Goal: Find contact information: Find contact information

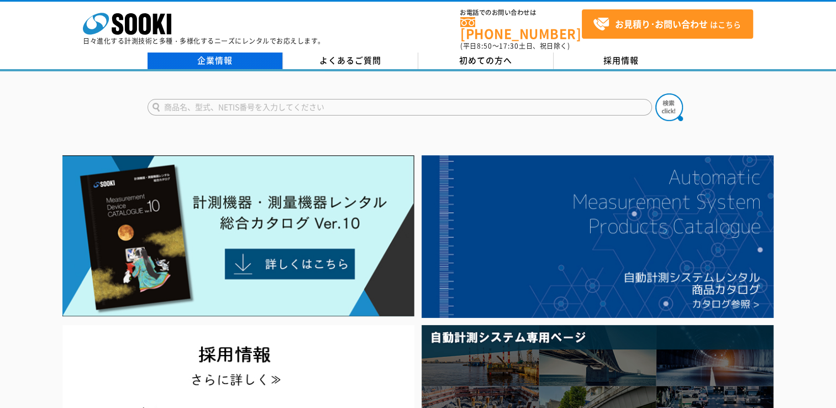
click at [245, 55] on link "企業情報" at bounding box center [215, 61] width 135 height 17
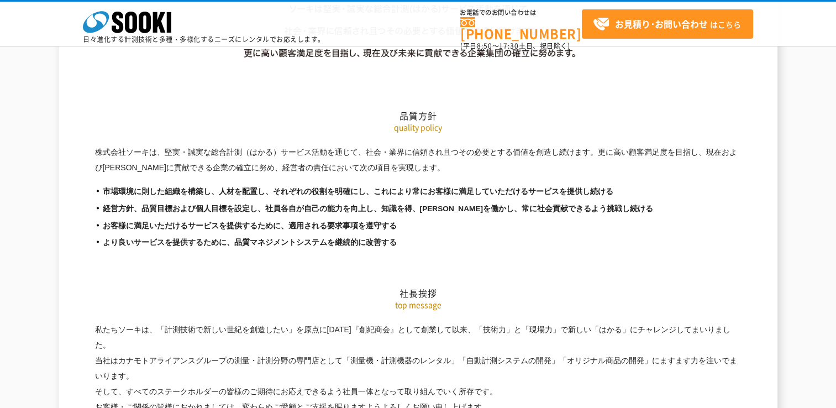
scroll to position [2266, 0]
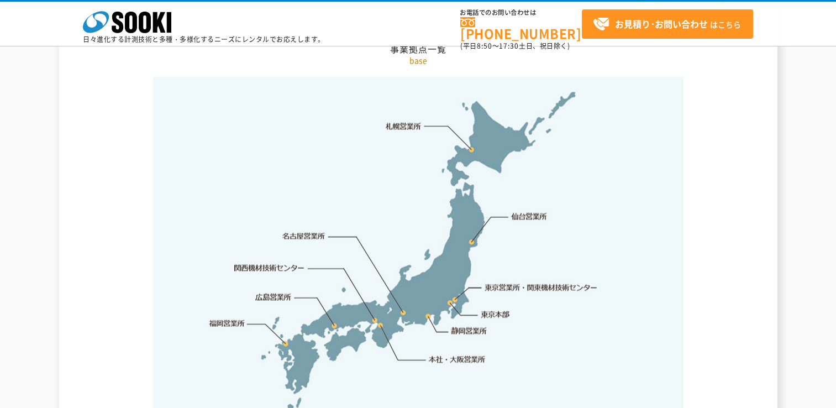
click at [520, 282] on link "東京営業所・関東機材技術センター" at bounding box center [541, 287] width 113 height 11
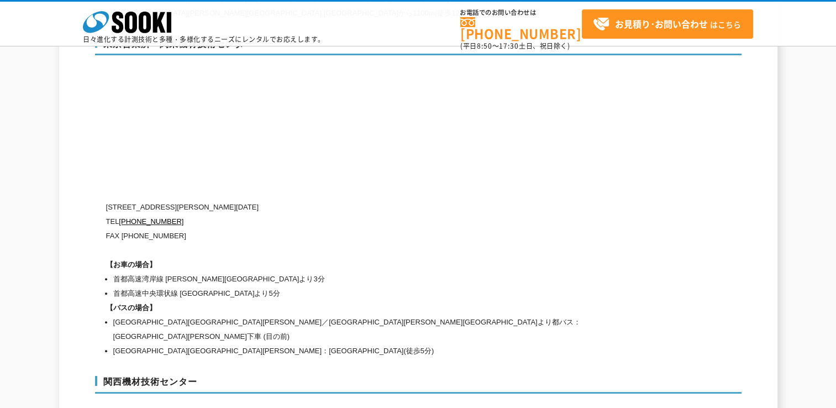
scroll to position [4556, 0]
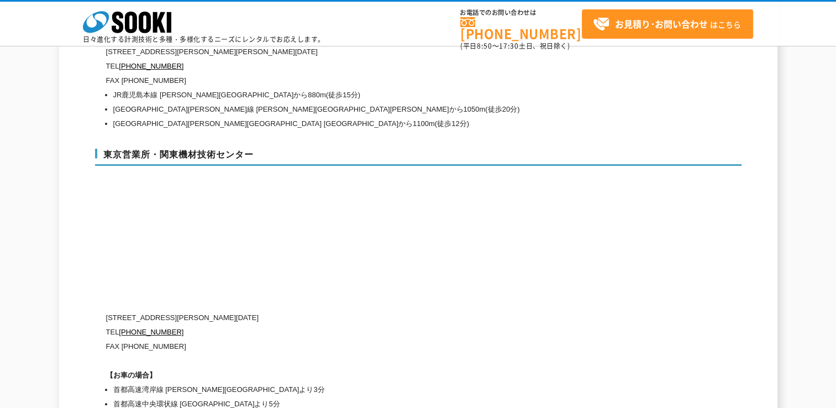
click at [201, 311] on p "〒134-0086 東京都江戸川区臨海町2-3-18" at bounding box center [371, 318] width 531 height 14
drag, startPoint x: 152, startPoint y: 289, endPoint x: 254, endPoint y: 290, distance: 102.3
click at [254, 311] on p "〒134-0086 東京都江戸川区臨海町2-3-18" at bounding box center [371, 318] width 531 height 14
copy p "東京都江戸川区臨海町2-3-18"
